Goal: Navigation & Orientation: Find specific page/section

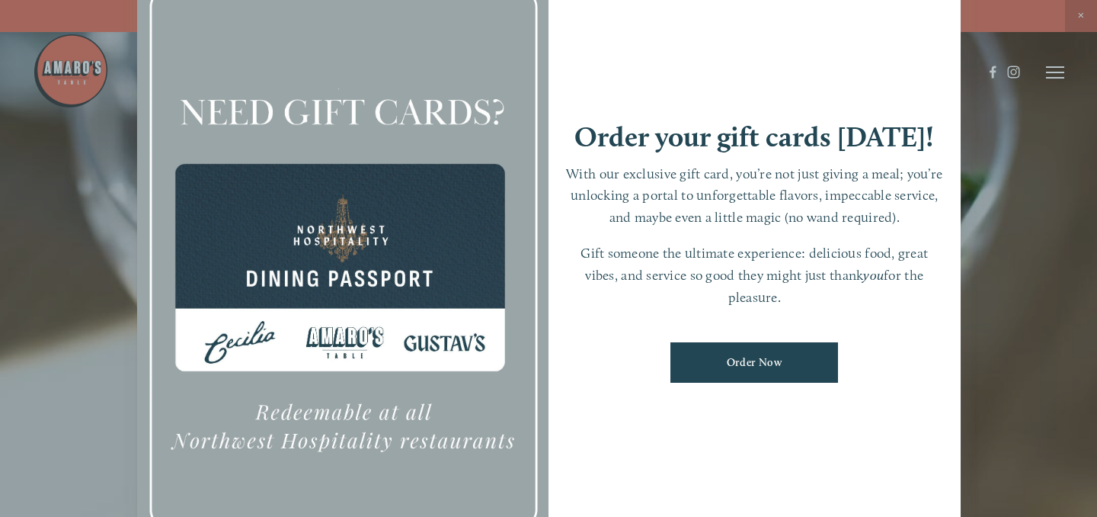
click at [1081, 16] on div at bounding box center [548, 258] width 1097 height 517
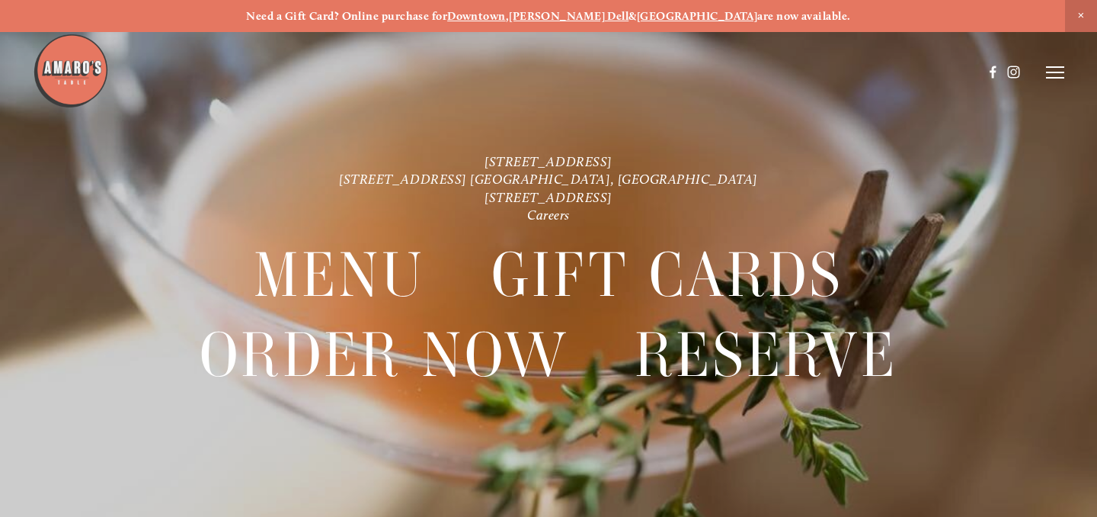
click at [1058, 73] on icon at bounding box center [1055, 73] width 18 height 14
click at [786, 75] on span "Menu" at bounding box center [784, 72] width 28 height 13
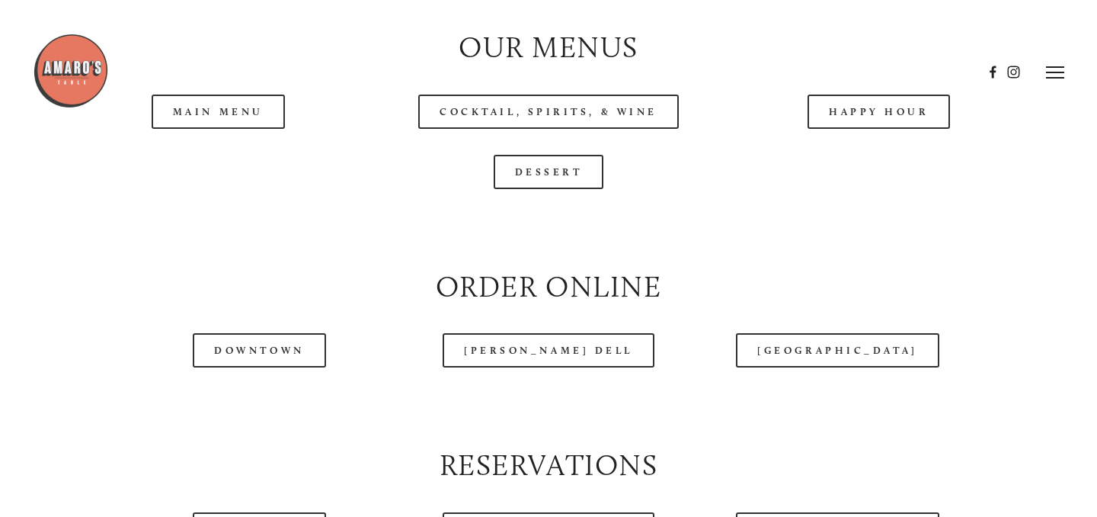
scroll to position [1568, 0]
click at [239, 114] on header "Menu Order Now Visit Gallery 0" at bounding box center [549, 72] width 1032 height 144
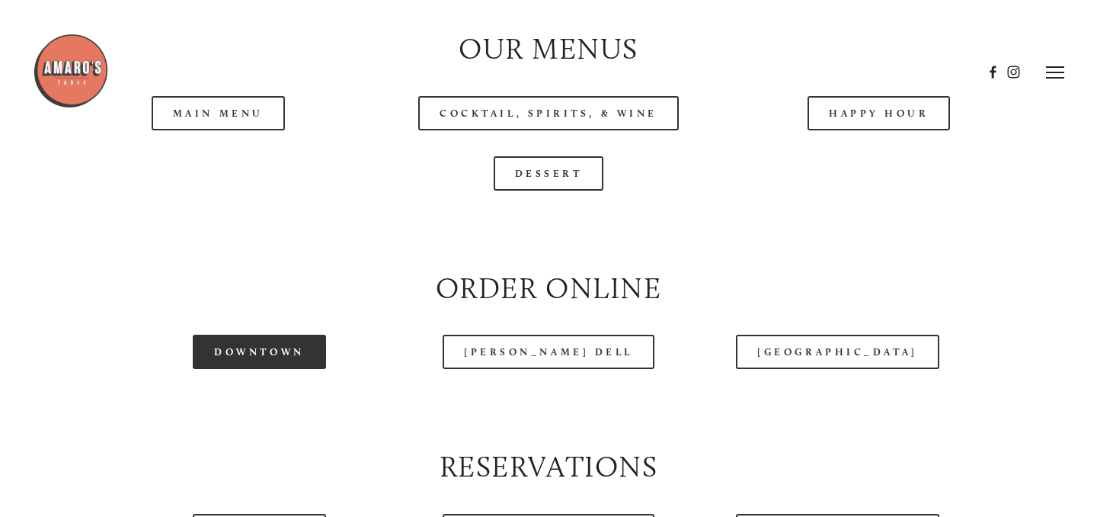
click at [283, 351] on link "Downtown" at bounding box center [259, 352] width 133 height 34
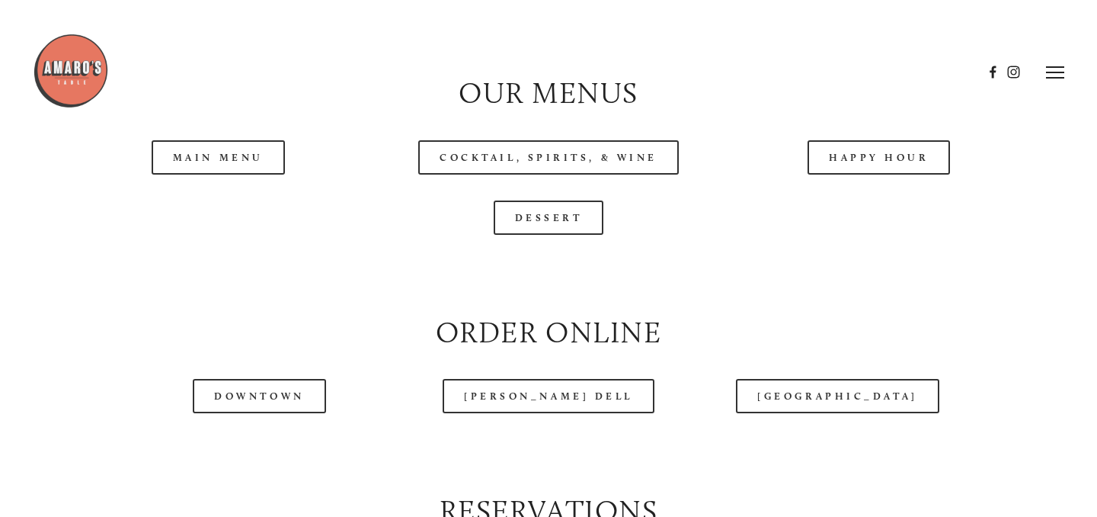
scroll to position [1521, 0]
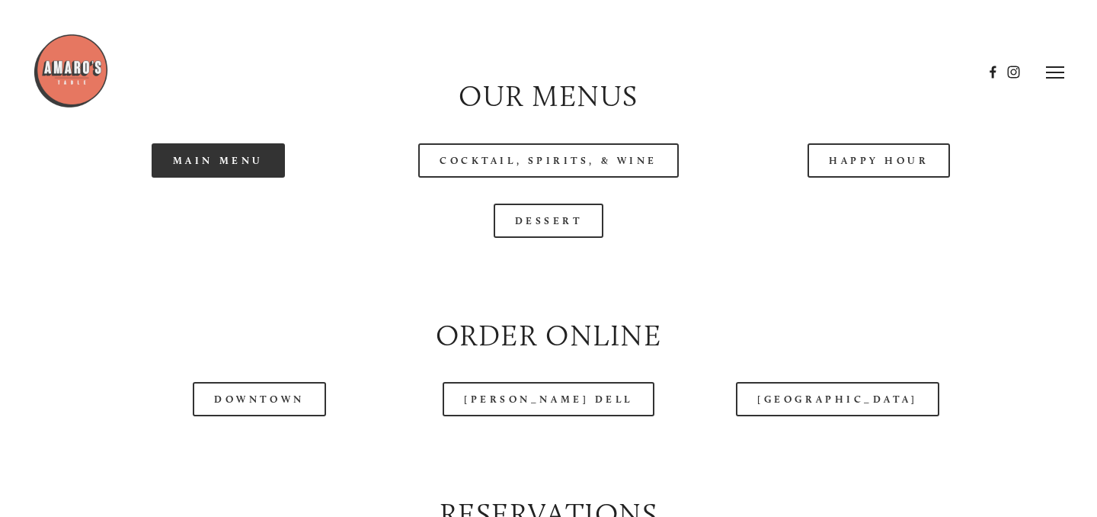
click at [229, 172] on link "Main Menu" at bounding box center [218, 160] width 133 height 34
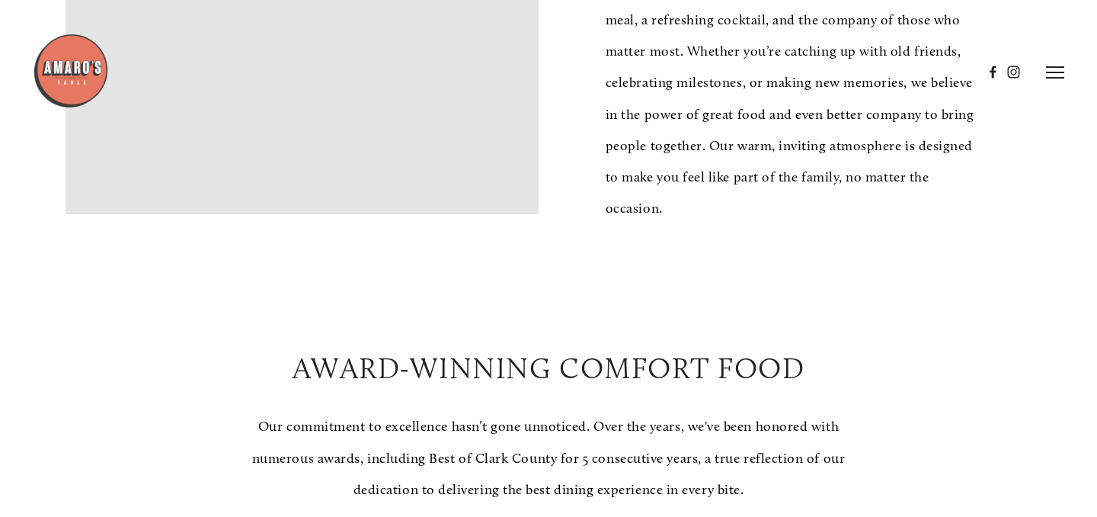
scroll to position [0, 0]
